Goal: Register for event/course

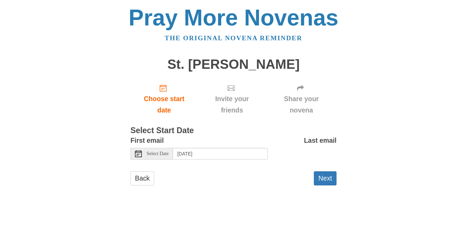
drag, startPoint x: 258, startPoint y: 111, endPoint x: 402, endPoint y: 127, distance: 144.5
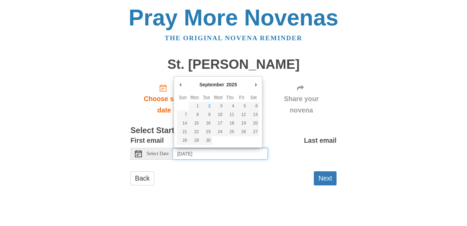
drag, startPoint x: 402, startPoint y: 127, endPoint x: 252, endPoint y: 155, distance: 152.1
click at [252, 155] on input "Wednesday, September 3rd, 2025" at bounding box center [220, 154] width 95 height 12
type input "Wednesday, September 3rd"
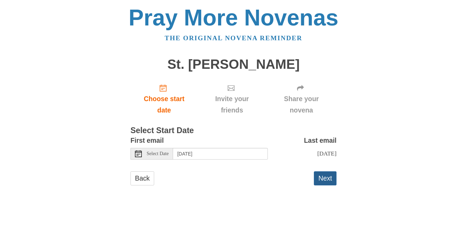
click at [331, 177] on button "Next" at bounding box center [325, 178] width 23 height 14
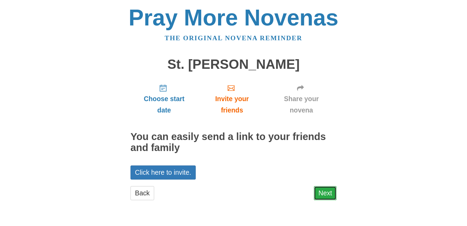
click at [327, 194] on link "Next" at bounding box center [325, 193] width 23 height 14
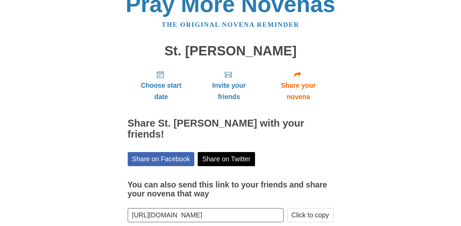
scroll to position [34, 0]
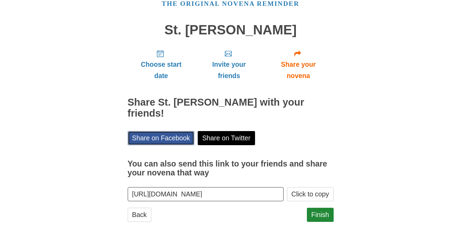
click at [166, 131] on link "Share on Facebook" at bounding box center [161, 138] width 67 height 14
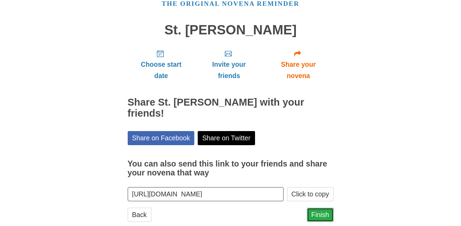
click at [330, 208] on link "Finish" at bounding box center [320, 215] width 27 height 14
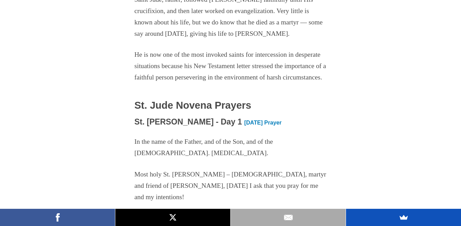
scroll to position [1100, 0]
